Goal: Task Accomplishment & Management: Complete application form

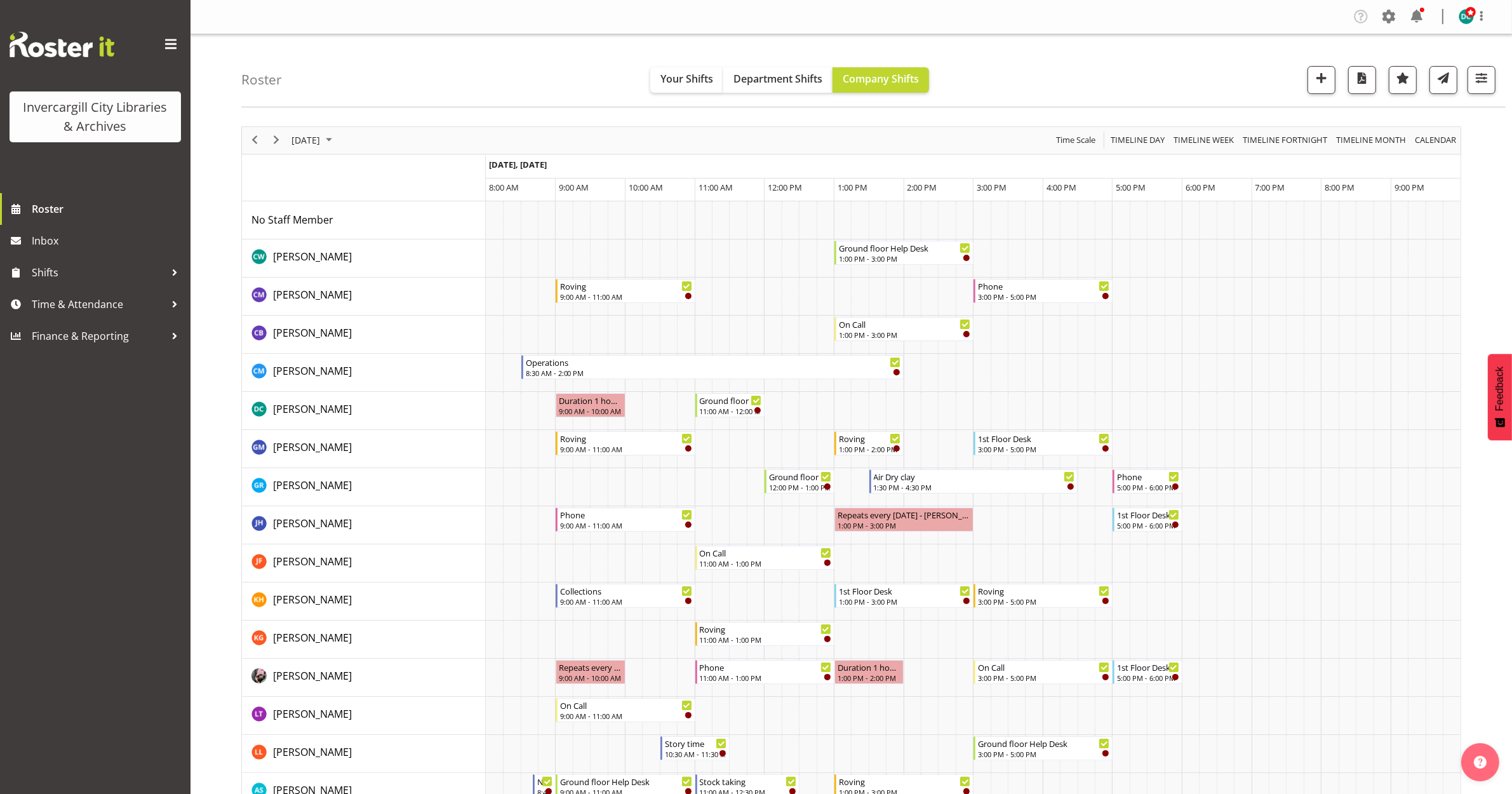
scroll to position [238, 0]
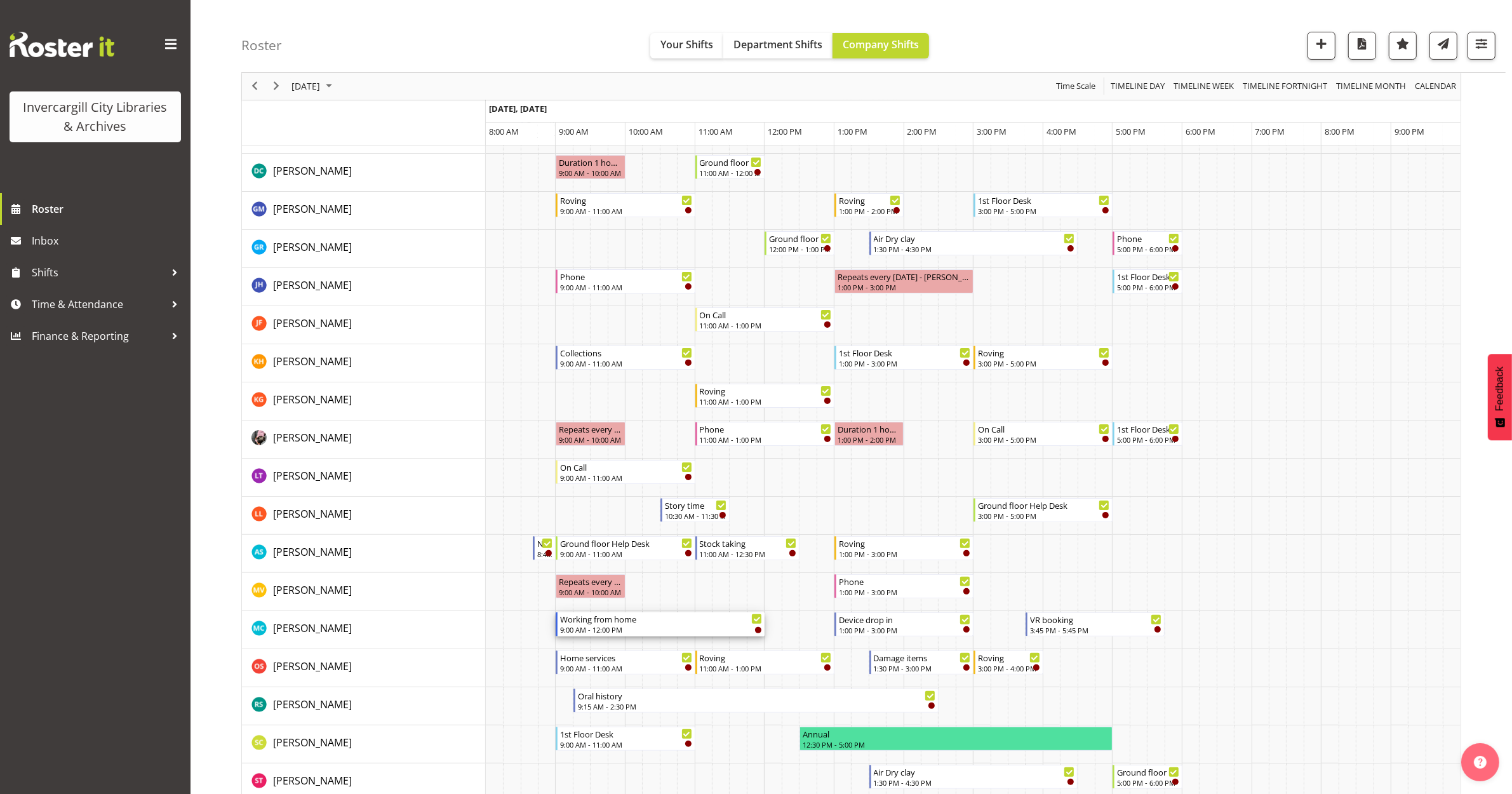
click at [608, 623] on div "Working from home" at bounding box center [661, 618] width 202 height 13
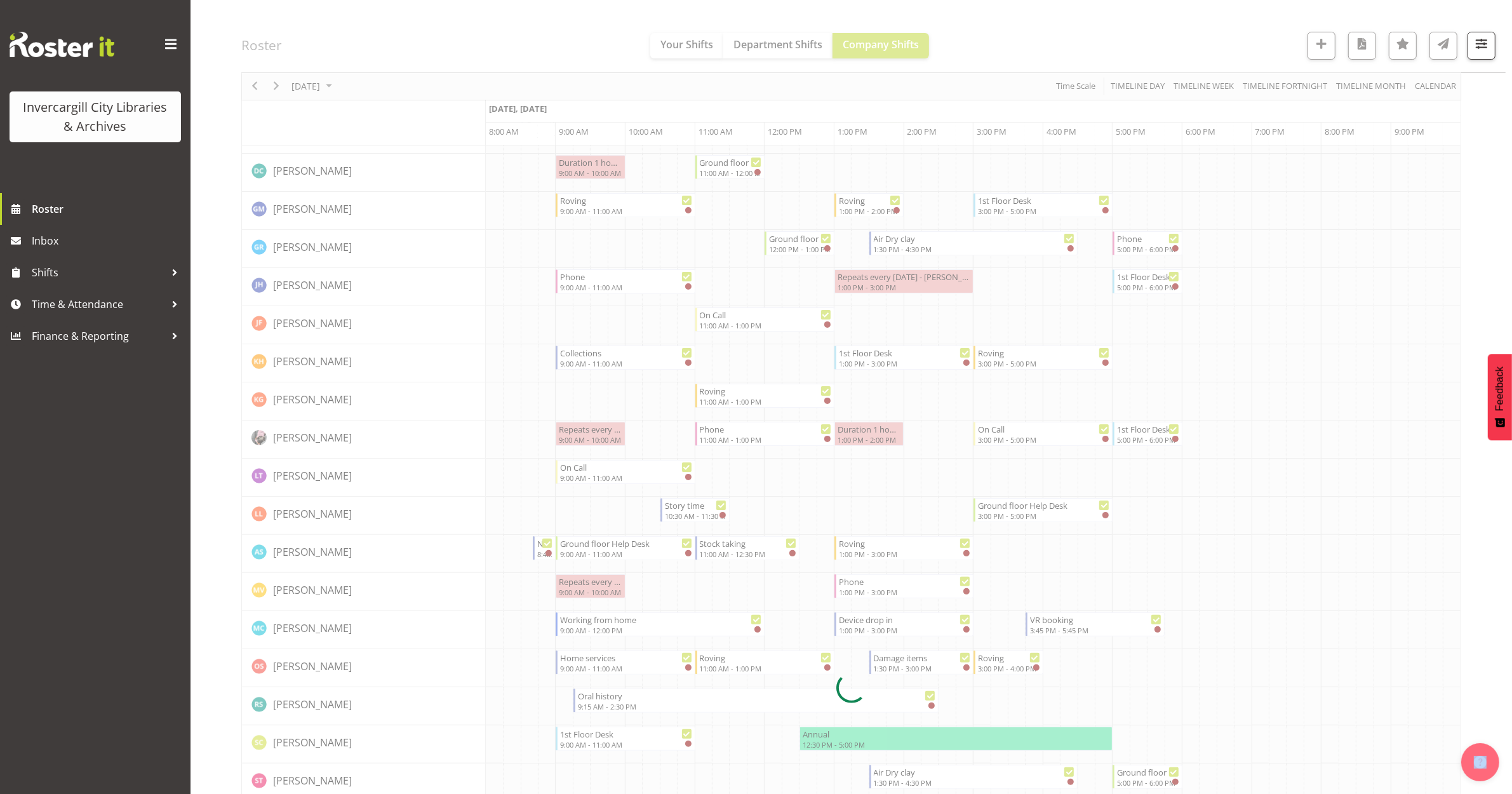
click at [608, 623] on div at bounding box center [851, 688] width 1220 height 1601
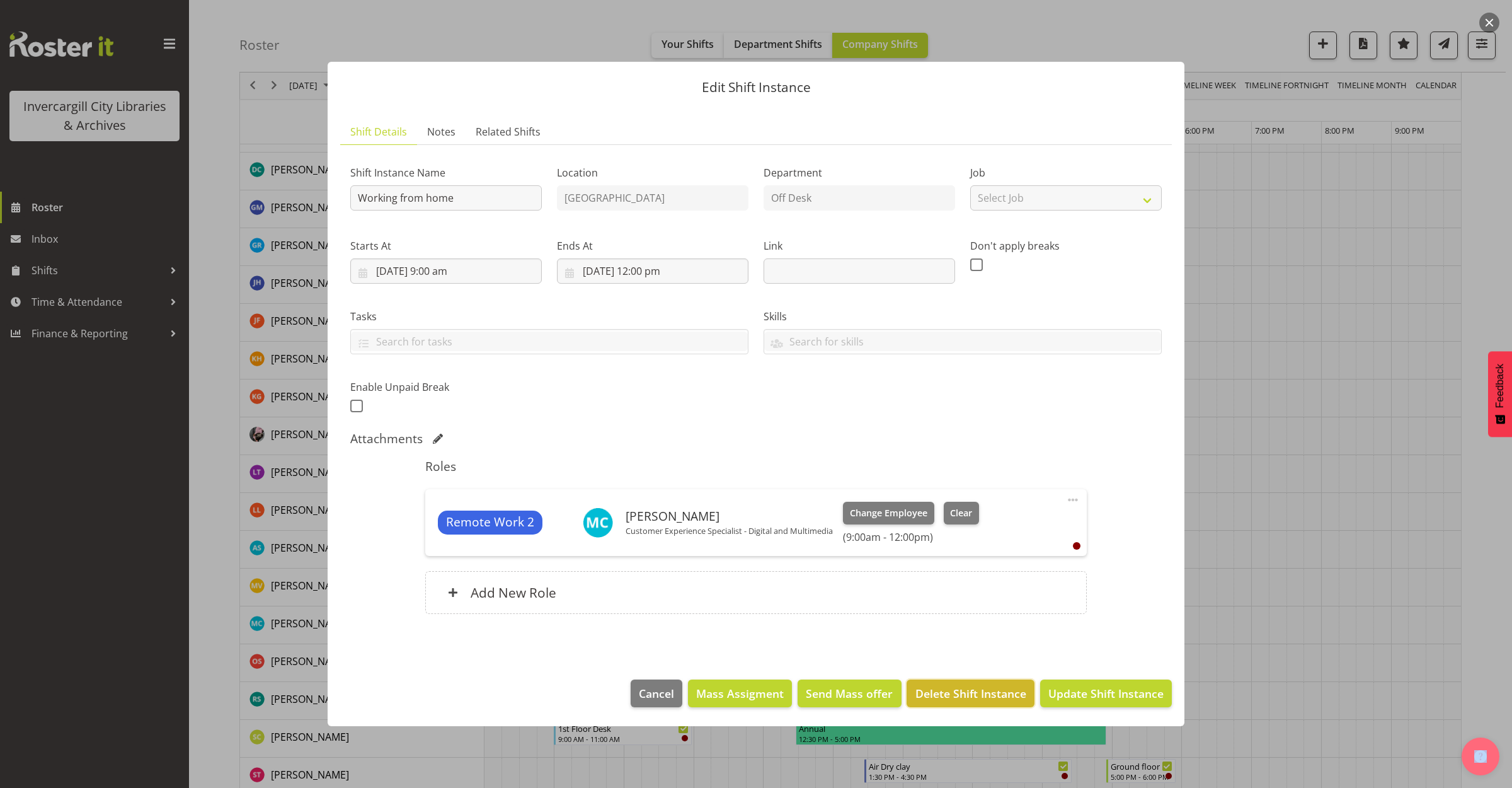
click at [950, 699] on span "Delete Shift Instance" at bounding box center [970, 693] width 110 height 16
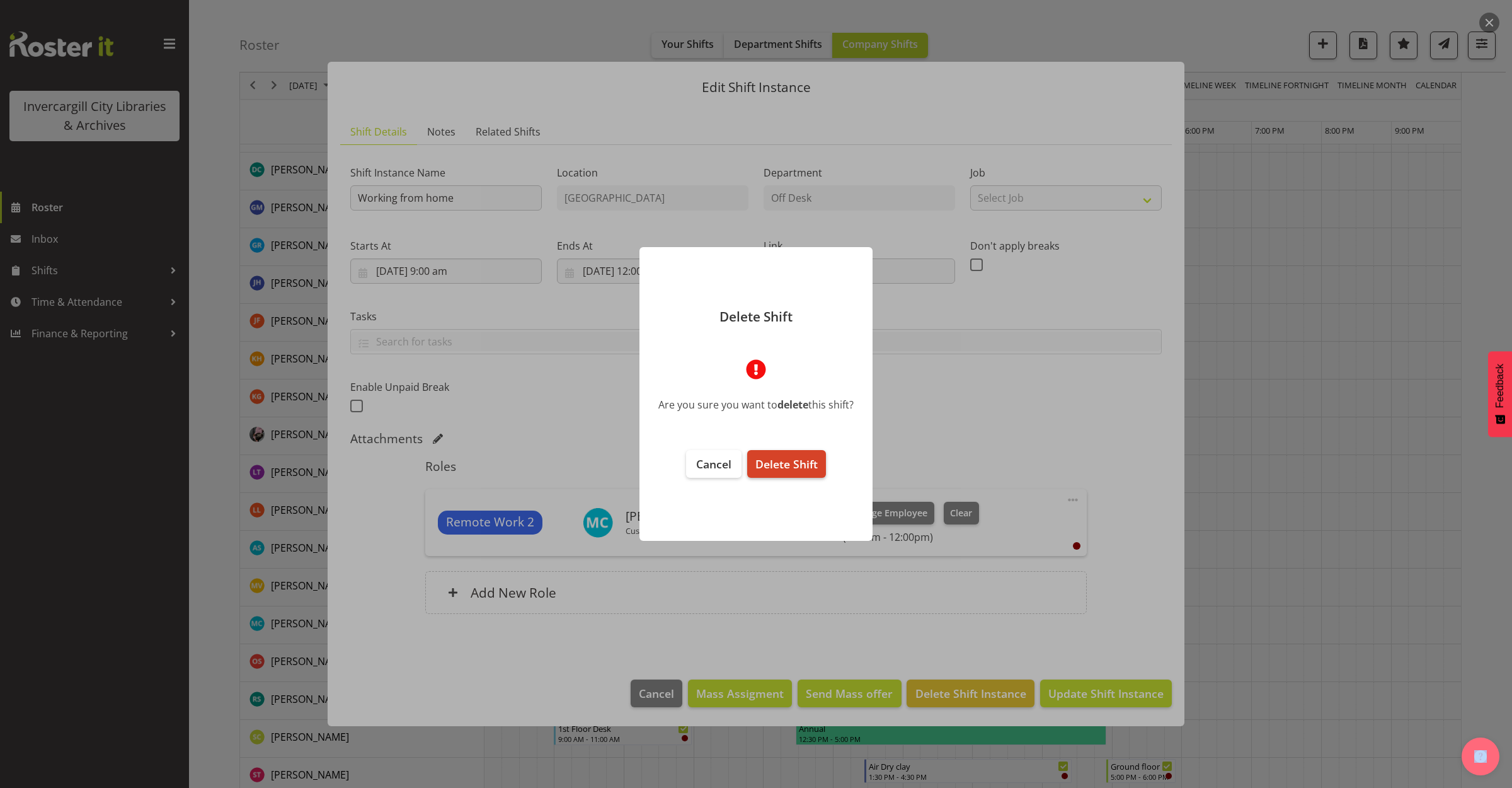
click at [783, 466] on span "Delete Shift" at bounding box center [787, 464] width 62 height 15
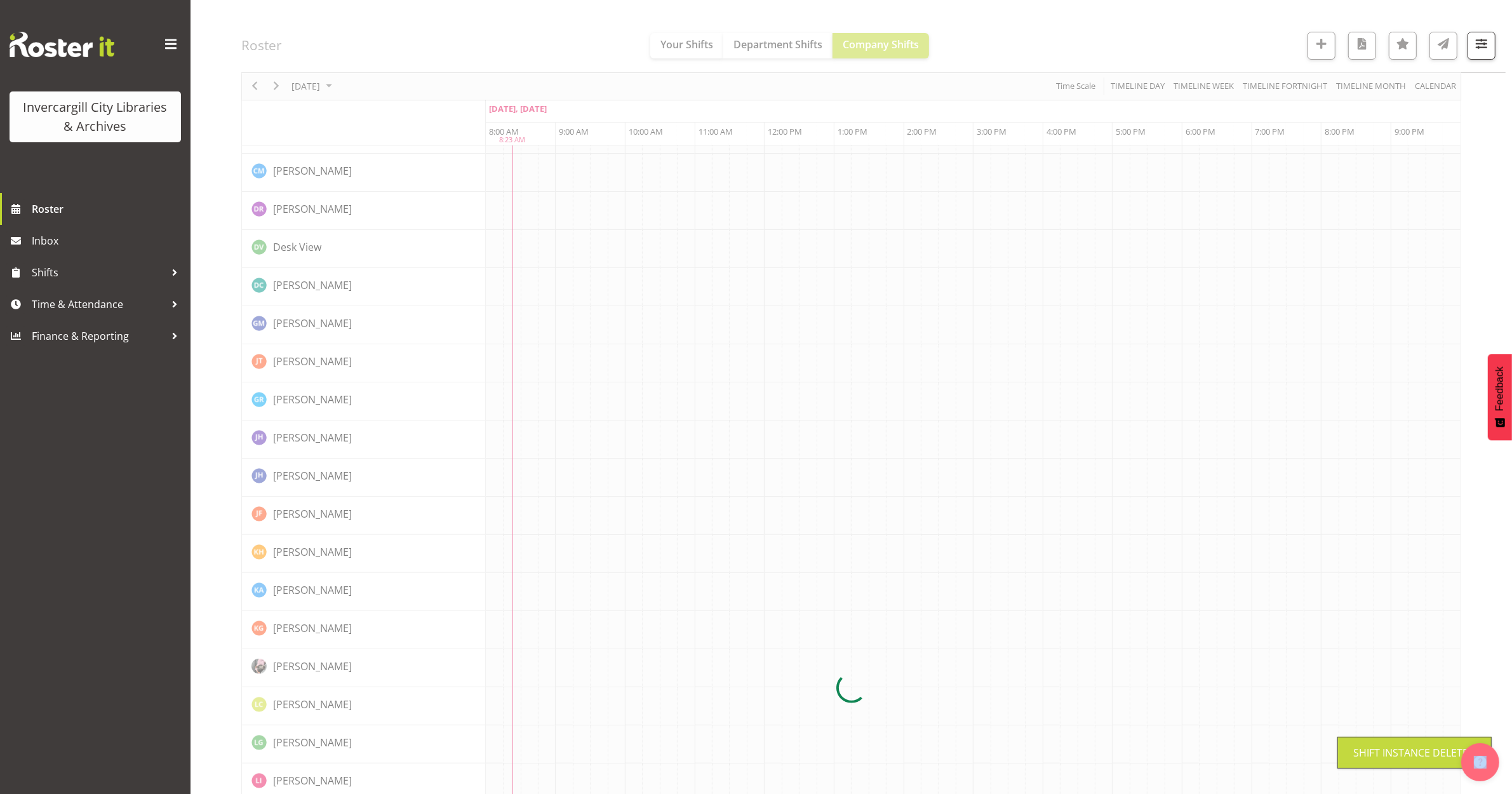
scroll to position [0, 0]
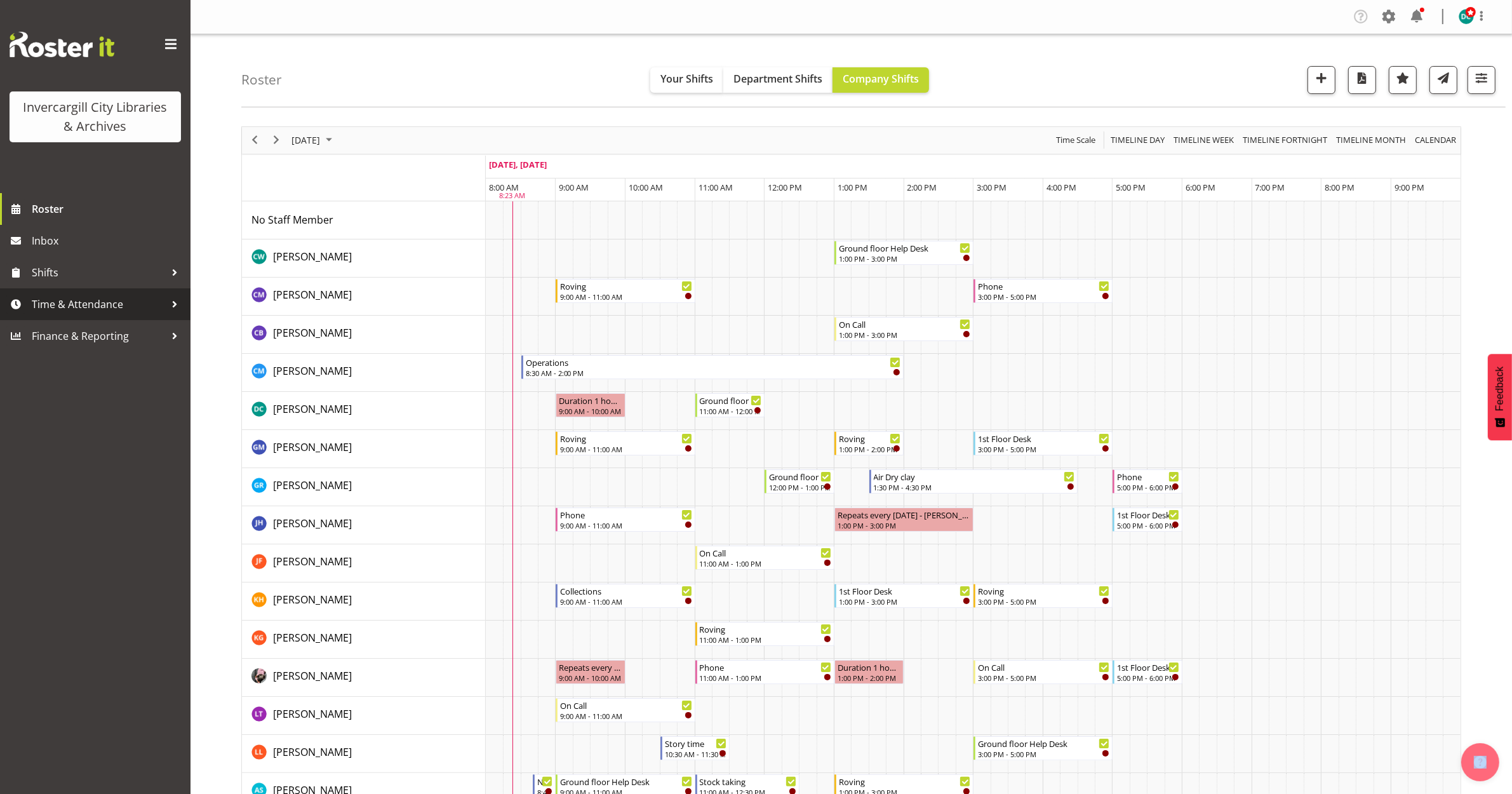
click at [75, 302] on span "Time & Attendance" at bounding box center [99, 304] width 134 height 19
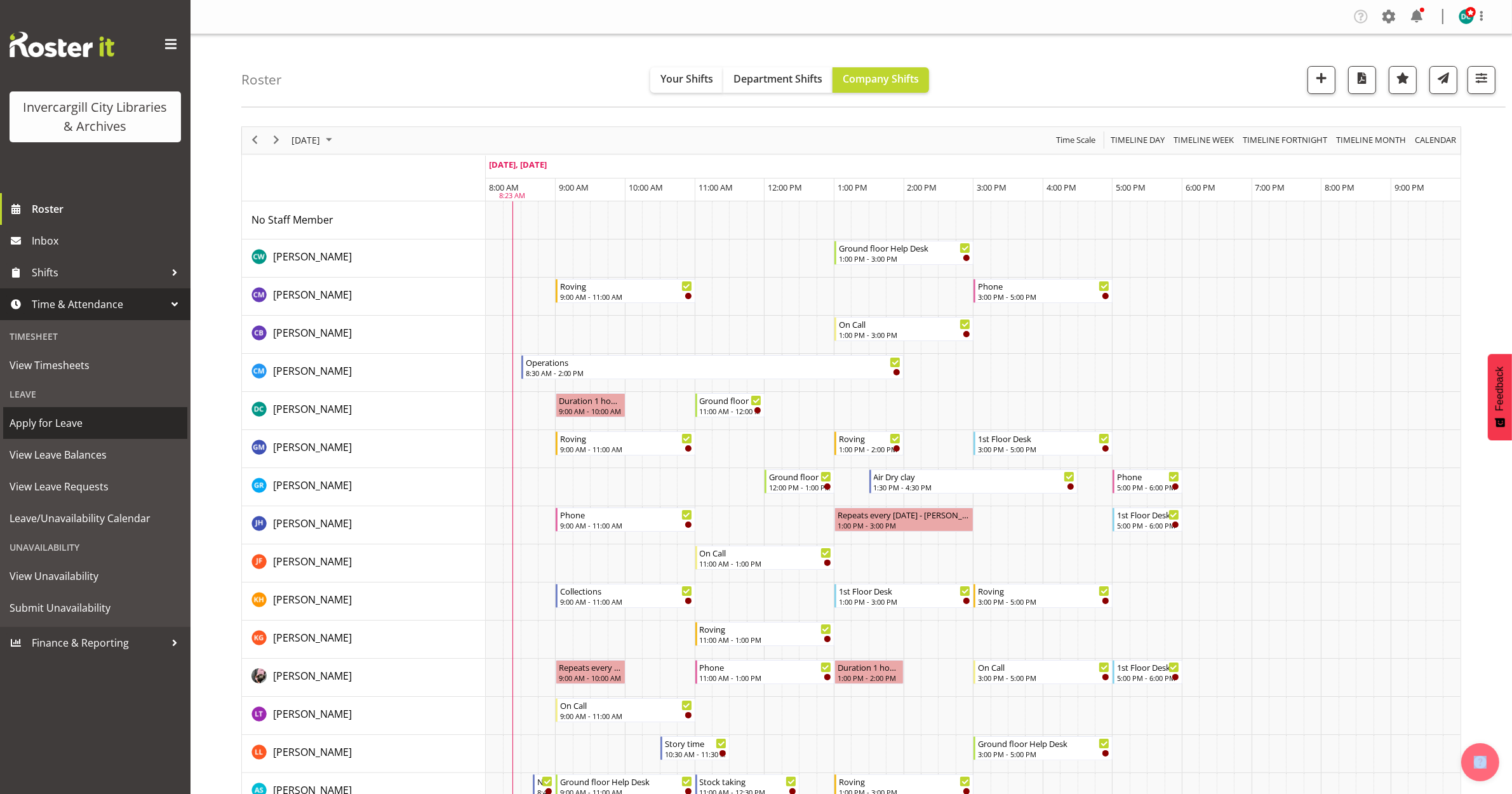
click at [50, 423] on span "Apply for Leave" at bounding box center [95, 423] width 171 height 19
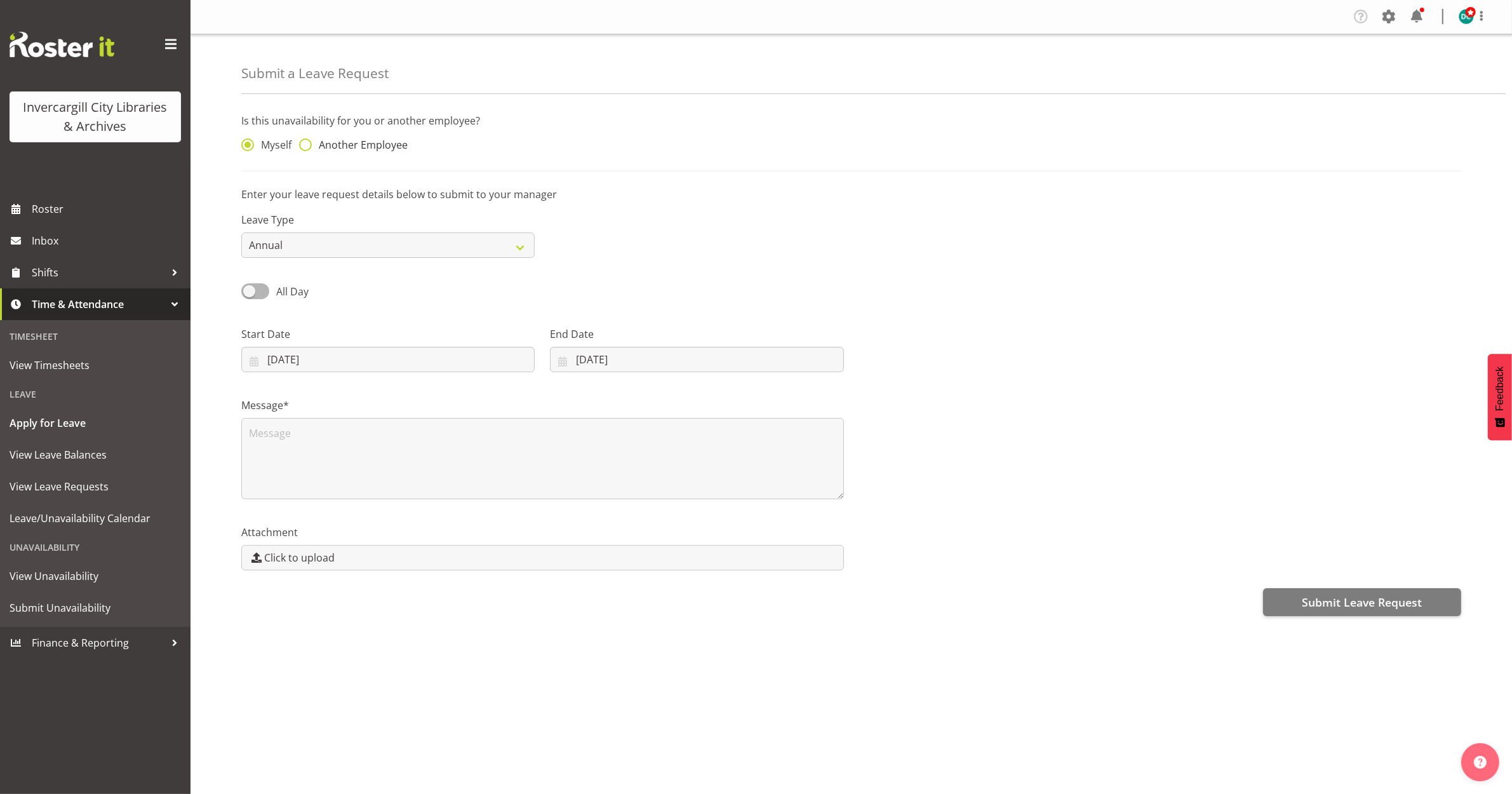
click at [313, 141] on span "Another Employee" at bounding box center [359, 144] width 96 height 13
click at [308, 141] on input "Another Employee" at bounding box center [303, 145] width 9 height 9
radio input "true"
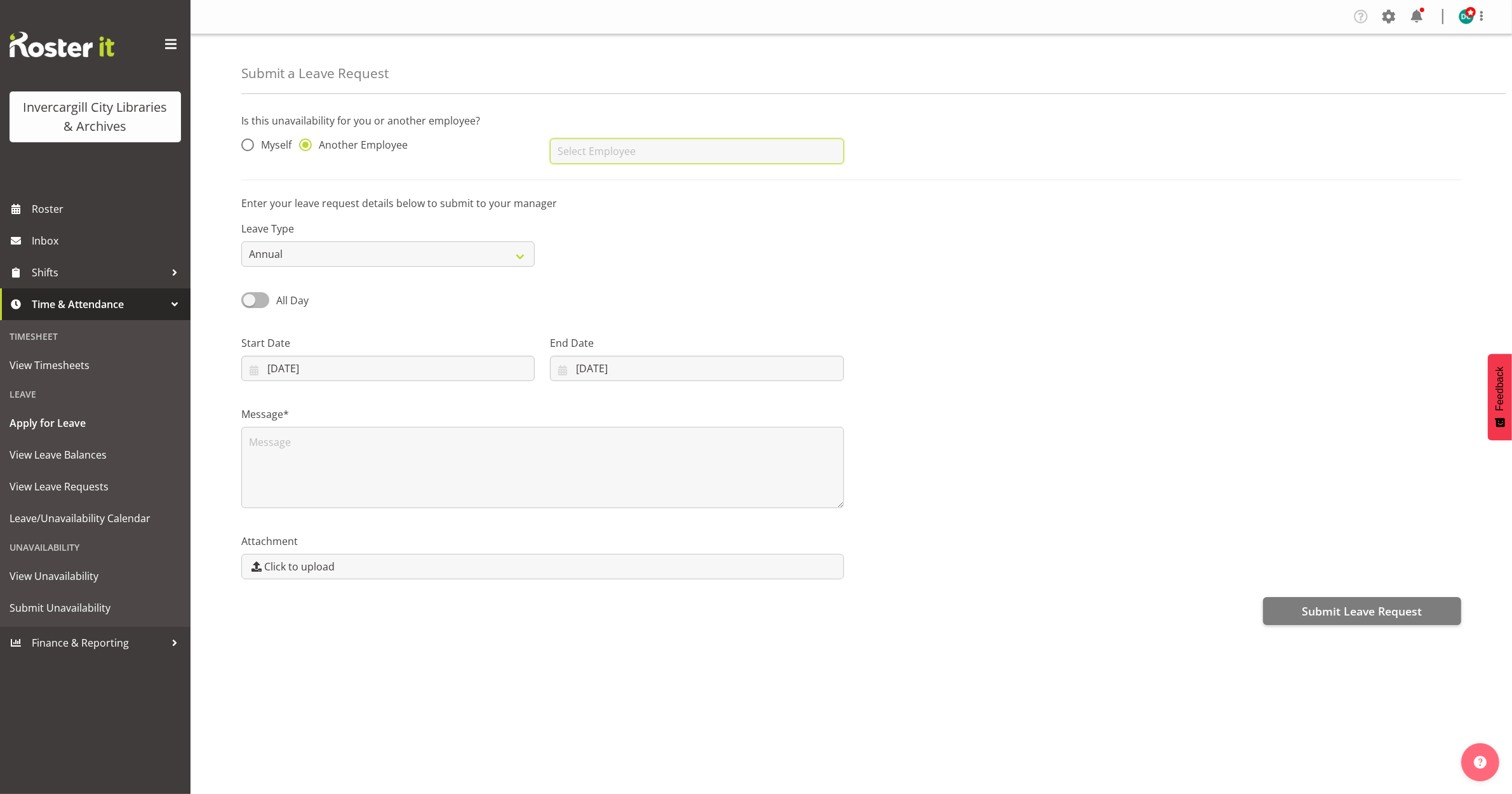
click at [642, 156] on input "text" at bounding box center [696, 151] width 293 height 25
drag, startPoint x: 627, startPoint y: 262, endPoint x: 620, endPoint y: 262, distance: 7.0
click at [627, 262] on span "[PERSON_NAME]" at bounding box center [599, 267] width 78 height 14
type input "[PERSON_NAME]"
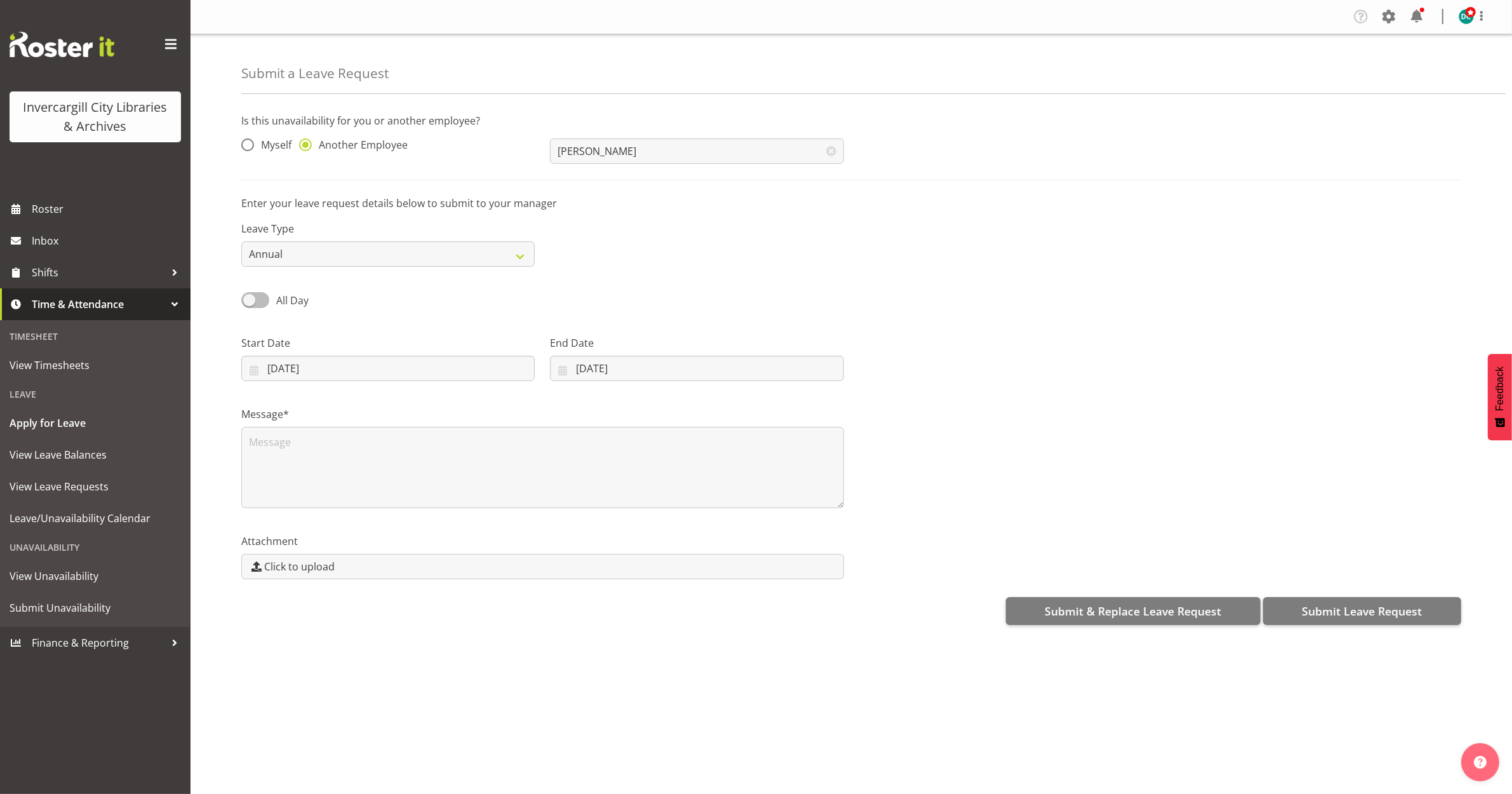
click at [247, 292] on span at bounding box center [255, 300] width 28 height 15
click at [247, 296] on input "All Day" at bounding box center [245, 300] width 9 height 9
checkbox input "true"
click at [930, 359] on input "23:59" at bounding box center [1006, 368] width 293 height 25
click at [624, 376] on input "00:00" at bounding box center [696, 368] width 293 height 25
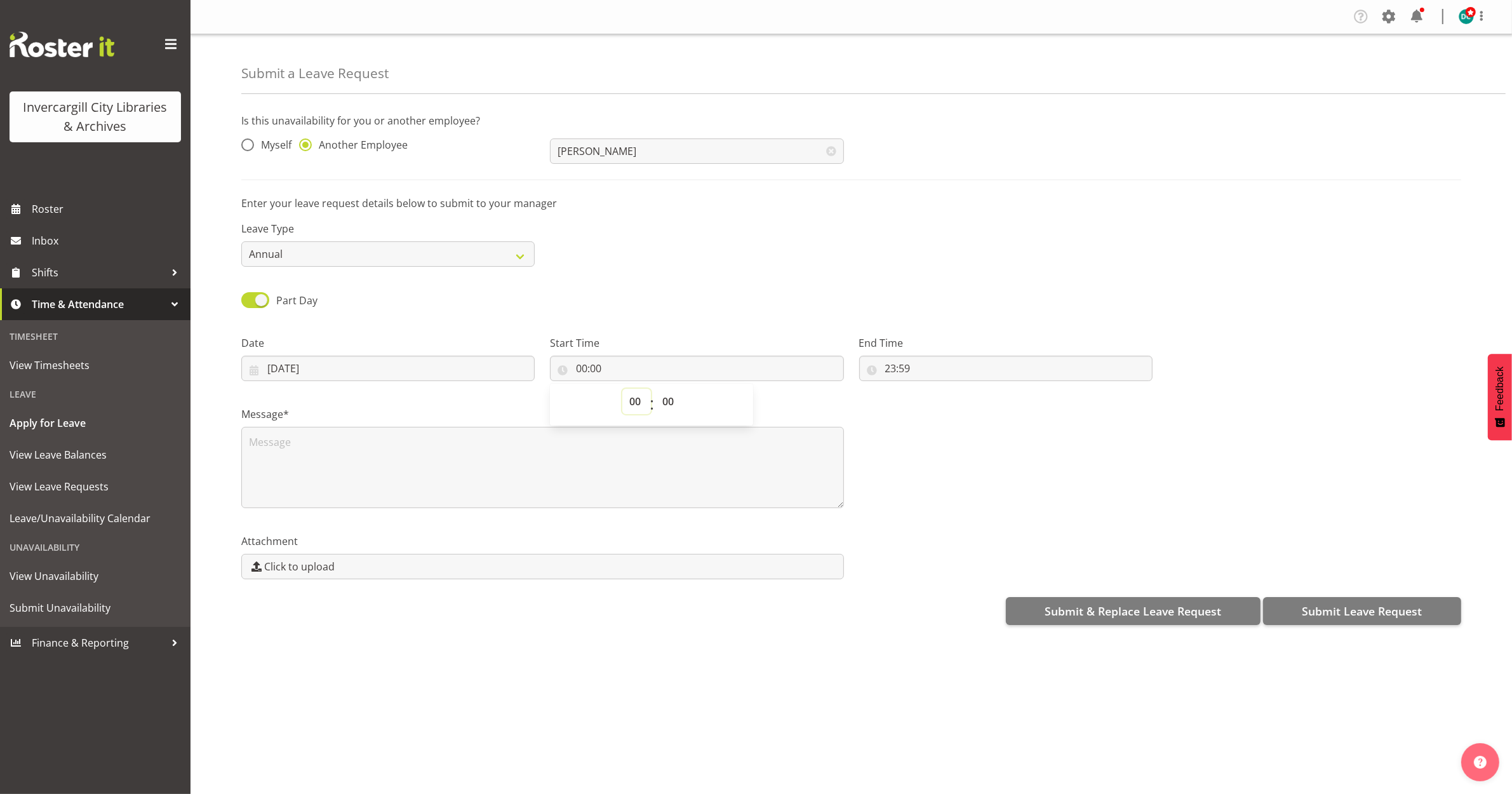
click at [634, 410] on select "00 01 02 03 04 05 06 07 08 09 10 11 12 13 14 15 16 17 18 19 20 21 22 23" at bounding box center [637, 401] width 29 height 25
select select "9"
click at [622, 389] on select "00 01 02 03 04 05 06 07 08 09 10 11 12 13 14 15 16 17 18 19 20 21 22 23" at bounding box center [637, 401] width 29 height 25
type input "09:00"
click at [885, 361] on input "23:59" at bounding box center [1006, 368] width 293 height 25
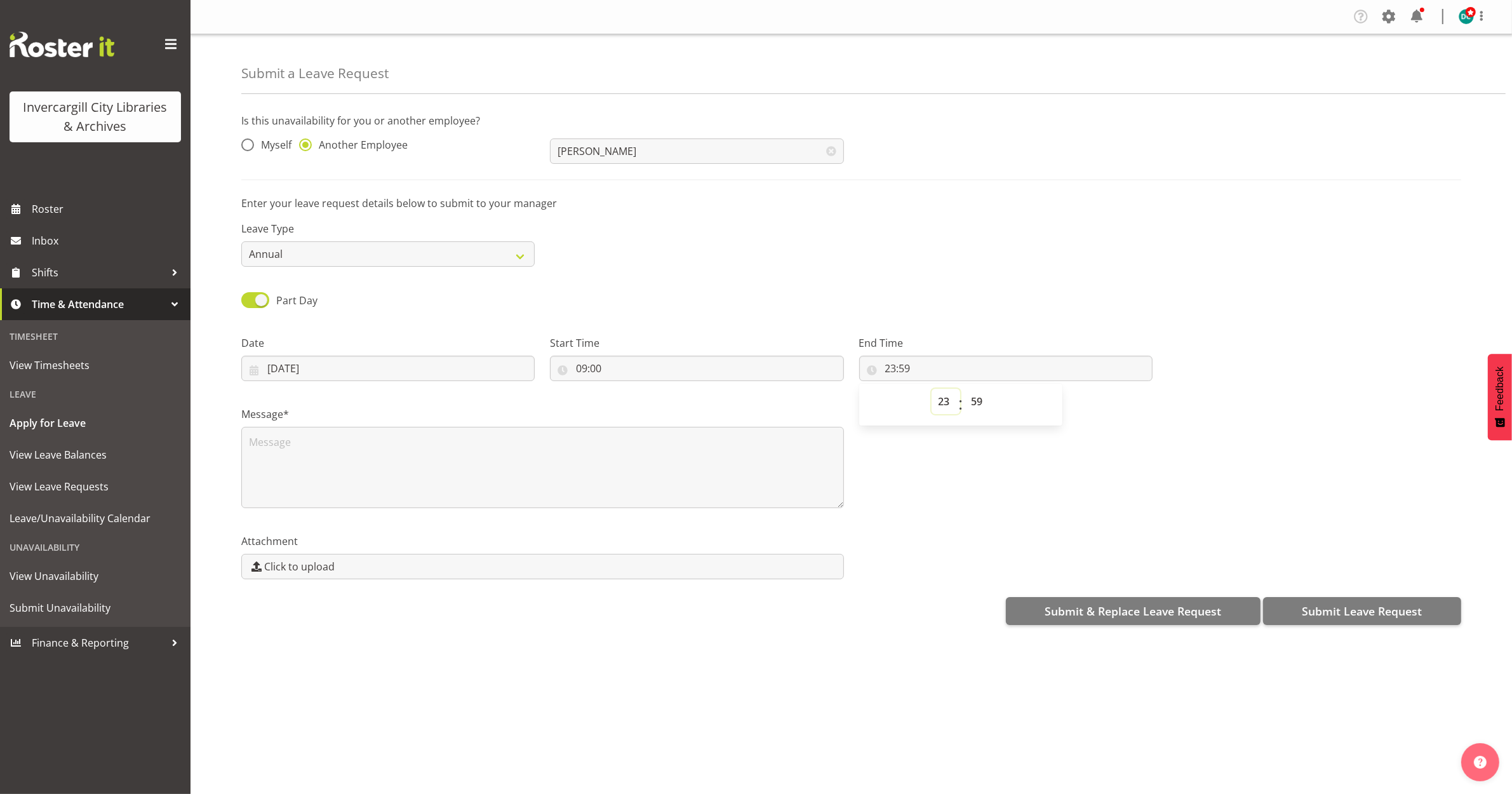
click at [947, 404] on select "00 01 02 03 04 05 06 07 08 09 10 11 12 13 14 15 16 17 18 19 20 21 22 23" at bounding box center [946, 401] width 29 height 25
select select "13"
click at [931, 389] on select "00 01 02 03 04 05 06 07 08 09 10 11 12 13 14 15 16 17 18 19 20 21 22 23" at bounding box center [946, 401] width 29 height 25
type input "13:59"
click at [976, 398] on select "00 01 02 03 04 05 06 07 08 09 10 11 12 13 14 15 16 17 18 19 20 21 22 23 24 25 2…" at bounding box center [980, 401] width 29 height 25
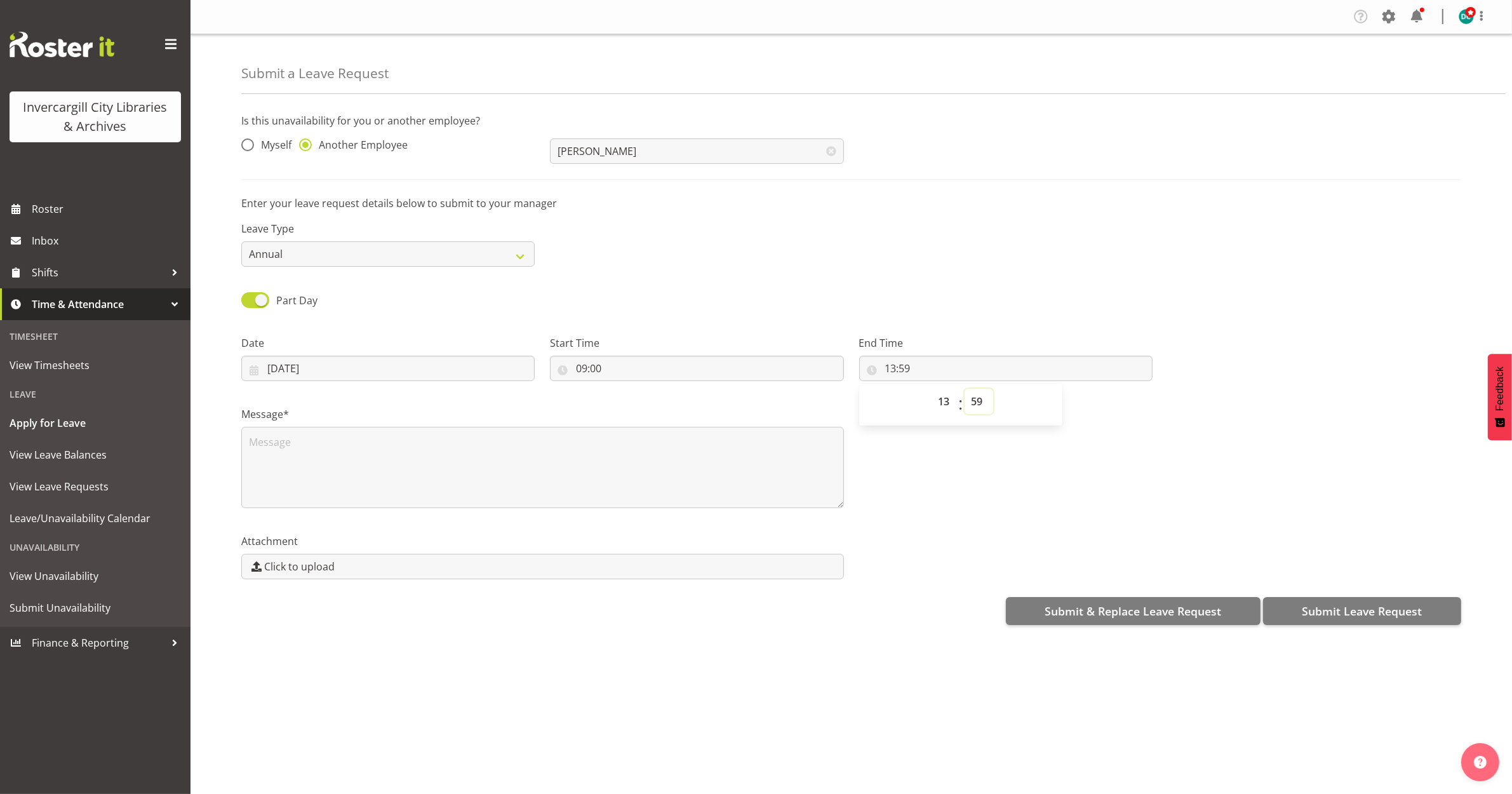
select select "0"
type input "13:00"
click at [950, 501] on div "Message*" at bounding box center [851, 451] width 1235 height 127
drag, startPoint x: 328, startPoint y: 459, endPoint x: 320, endPoint y: 462, distance: 8.5
click at [326, 461] on textarea at bounding box center [542, 468] width 603 height 81
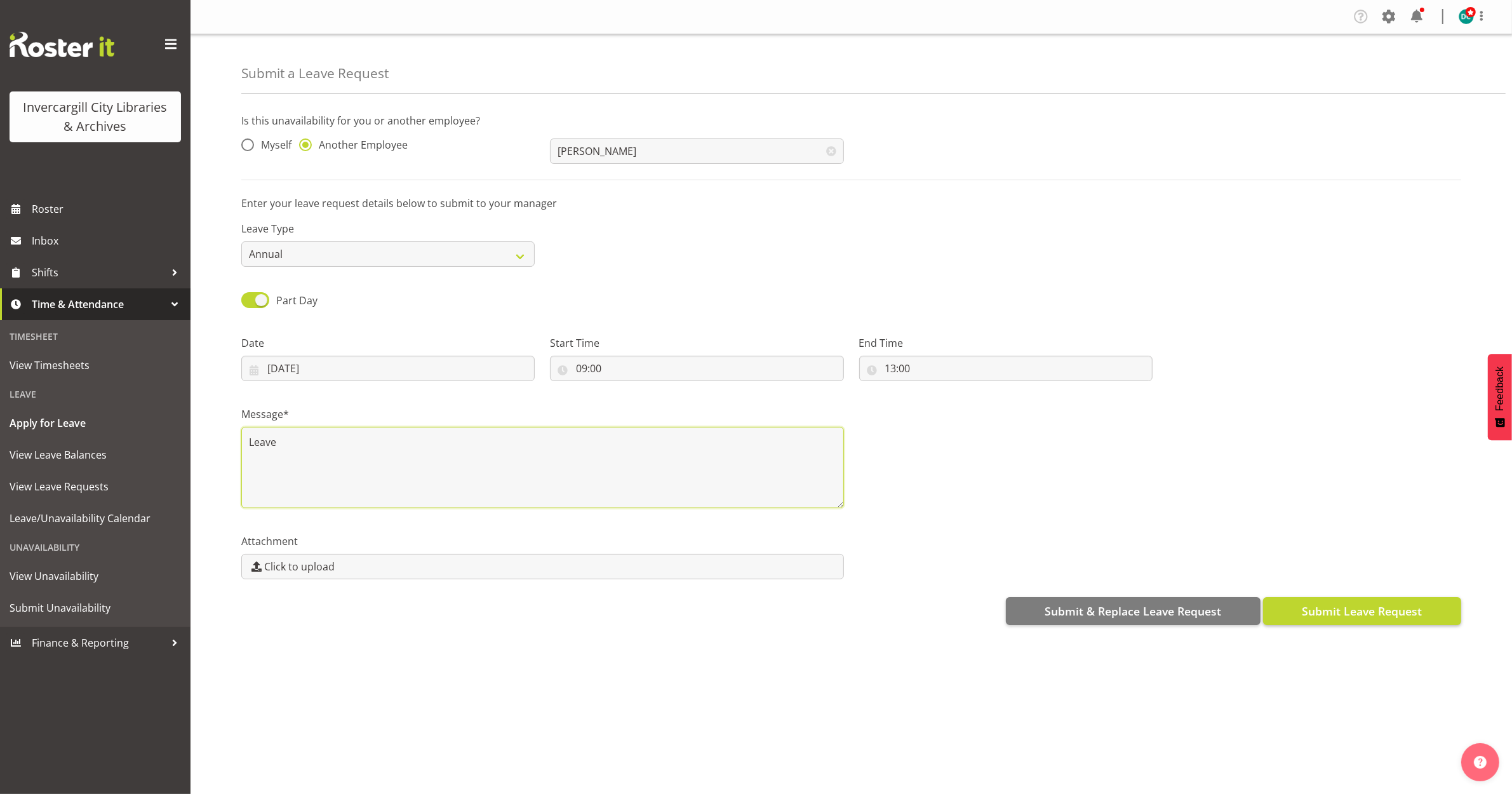
type textarea "Leave"
click at [1346, 608] on span "Submit Leave Request" at bounding box center [1362, 611] width 120 height 16
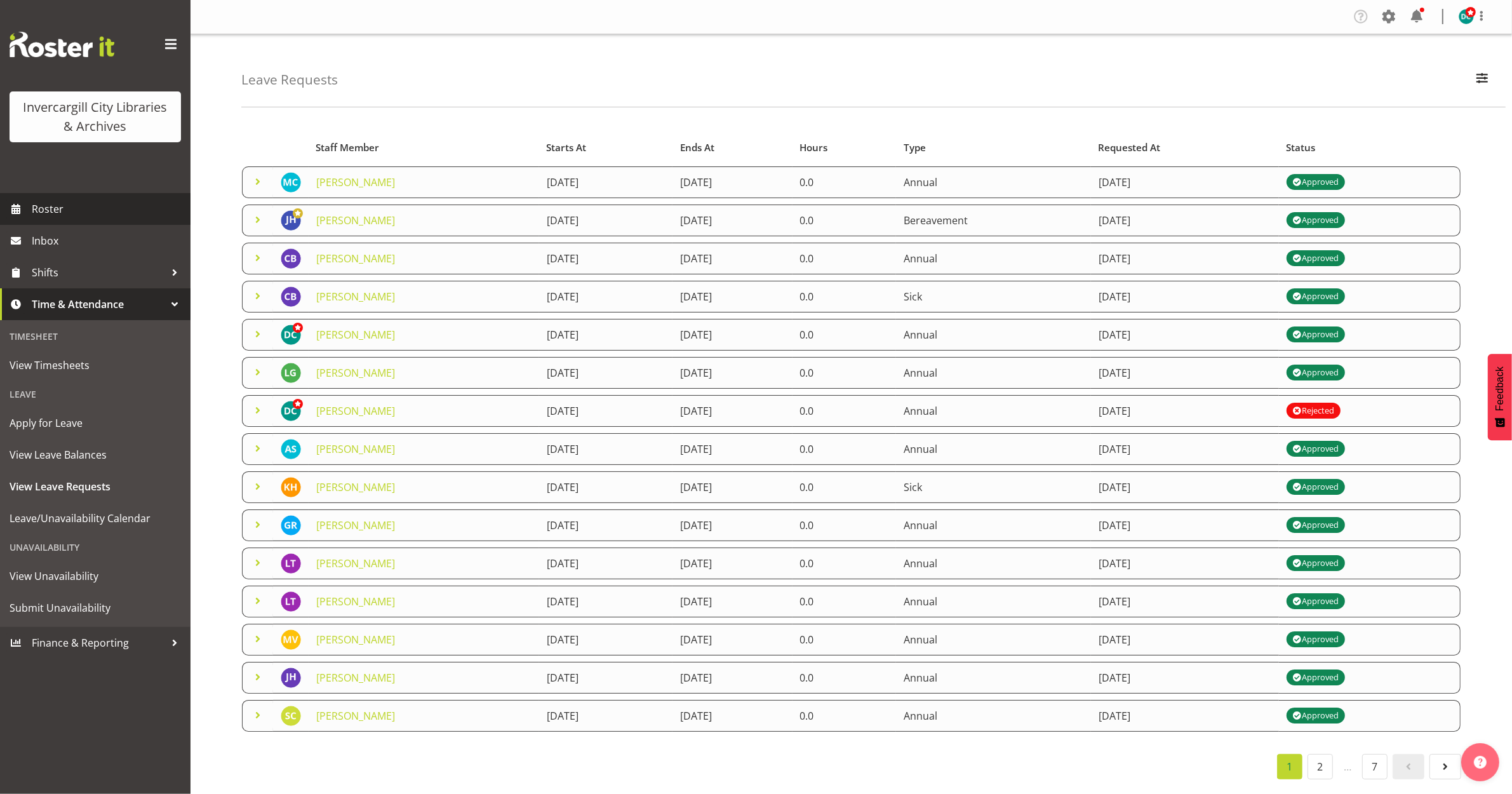
click at [54, 200] on span "Roster" at bounding box center [107, 209] width 152 height 19
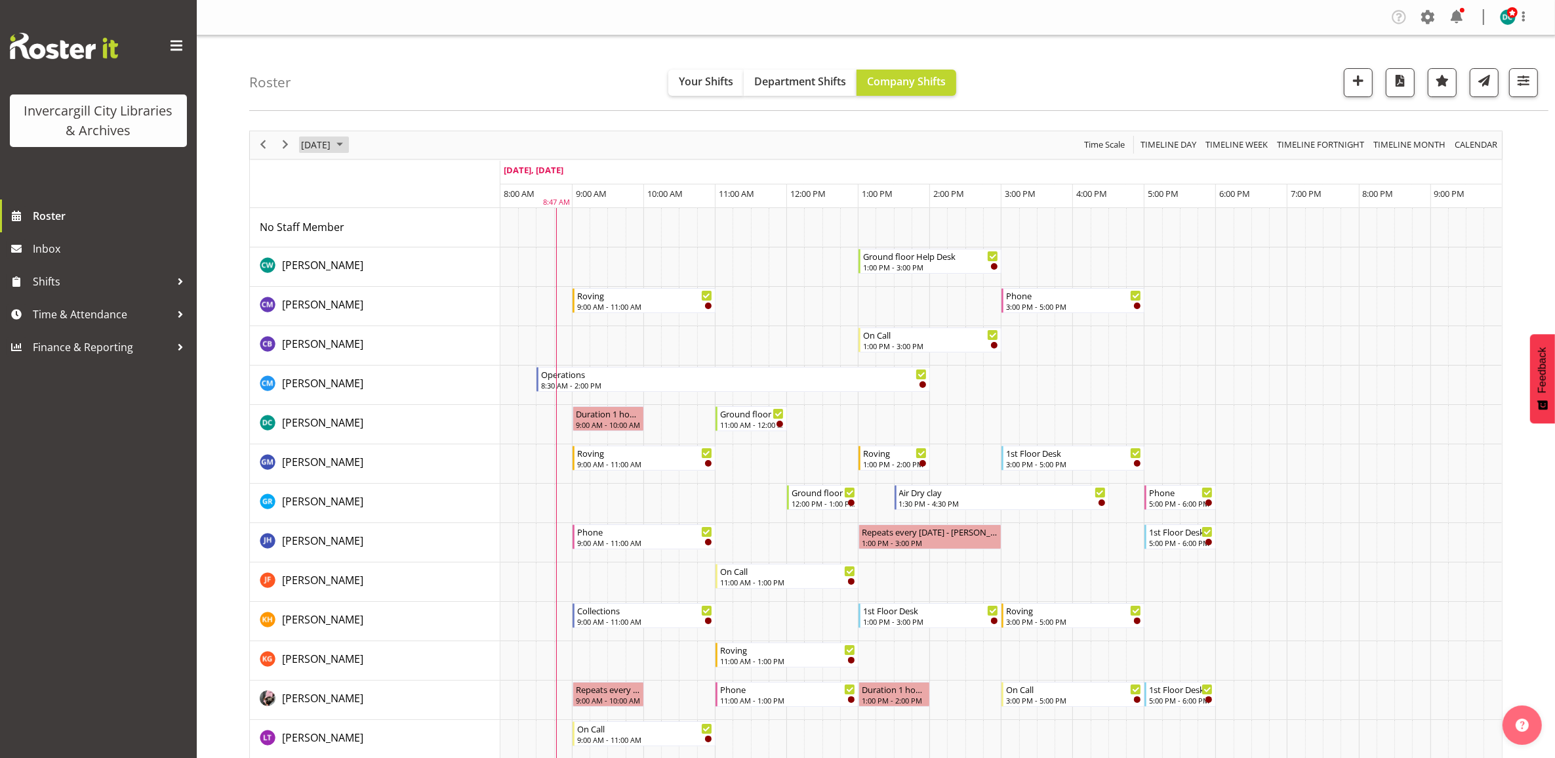
click at [326, 142] on span "[DATE]" at bounding box center [316, 144] width 32 height 16
click at [420, 243] on span "10" at bounding box center [420, 246] width 20 height 20
